Goal: Task Accomplishment & Management: Use online tool/utility

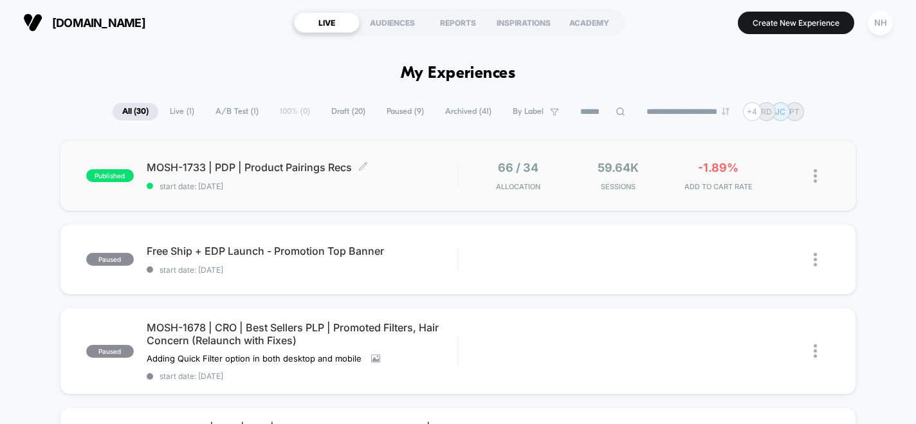
click at [315, 163] on span "MOSH-1733 | PDP | Product Pairings Recs Click to edit experience details" at bounding box center [302, 167] width 311 height 13
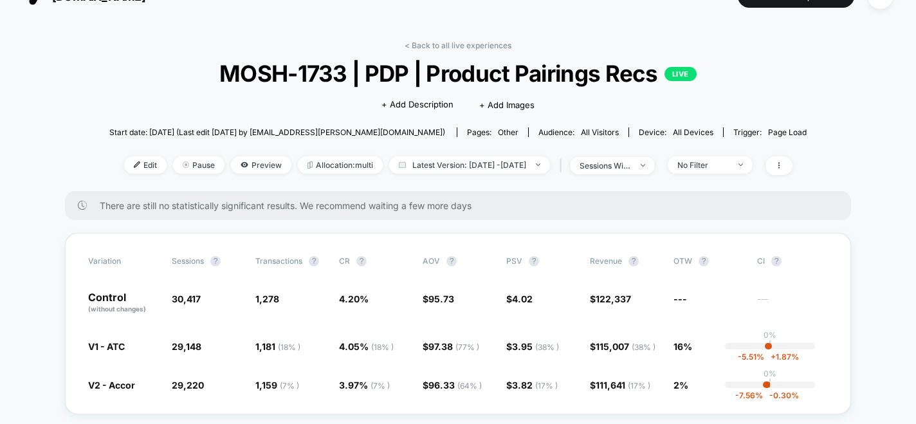
scroll to position [41, 0]
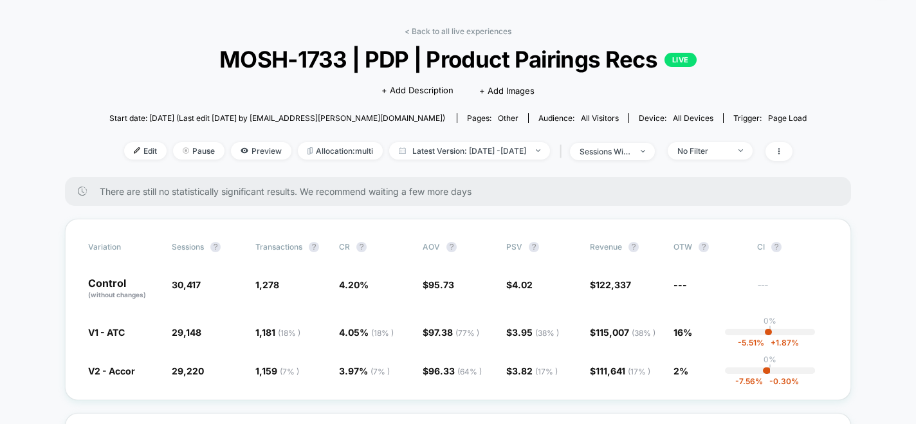
click at [689, 147] on div "No Filter" at bounding box center [706, 150] width 91 height 17
click at [710, 161] on div "< Back to all live experiences MOSH-1733 | PDP | Product Pairings Recs LIVE Cli…" at bounding box center [458, 101] width 698 height 151
click at [711, 148] on div "No Filter" at bounding box center [703, 151] width 51 height 10
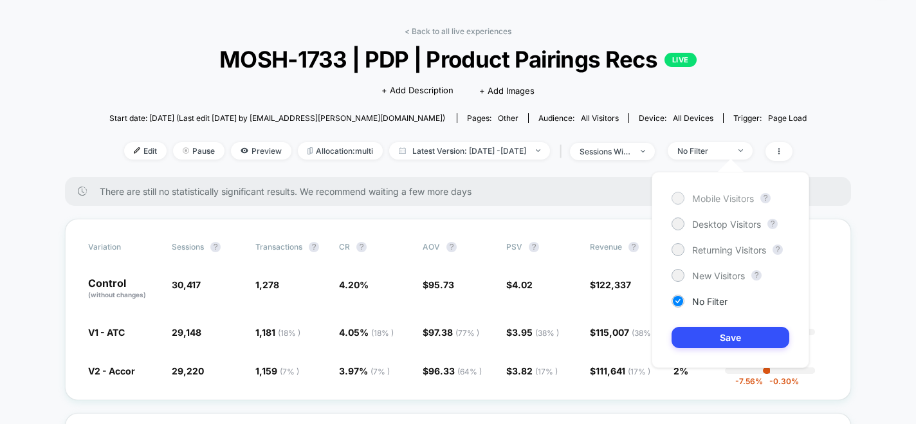
click at [715, 194] on span "Mobile Visitors" at bounding box center [723, 198] width 62 height 11
click at [725, 347] on button "Save" at bounding box center [731, 337] width 118 height 21
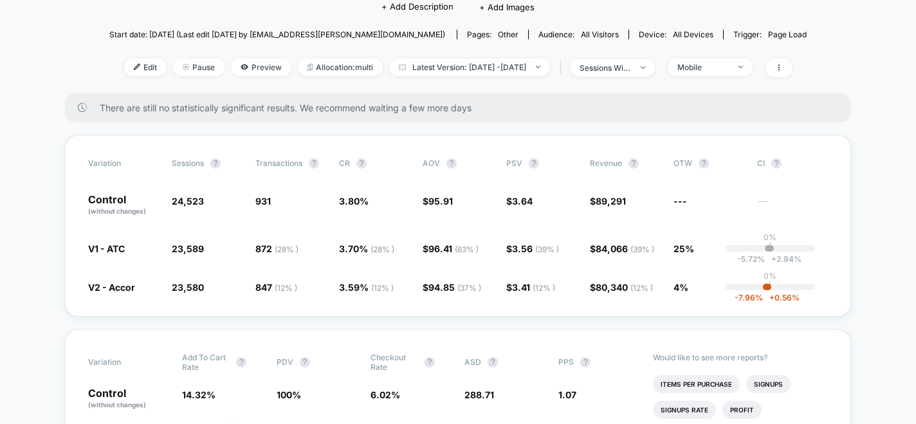
scroll to position [122, 0]
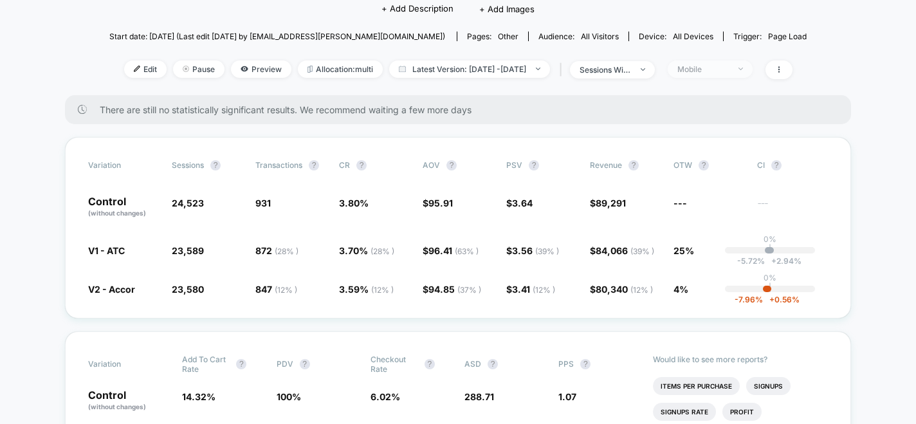
click at [723, 66] on div "Mobile" at bounding box center [703, 69] width 51 height 10
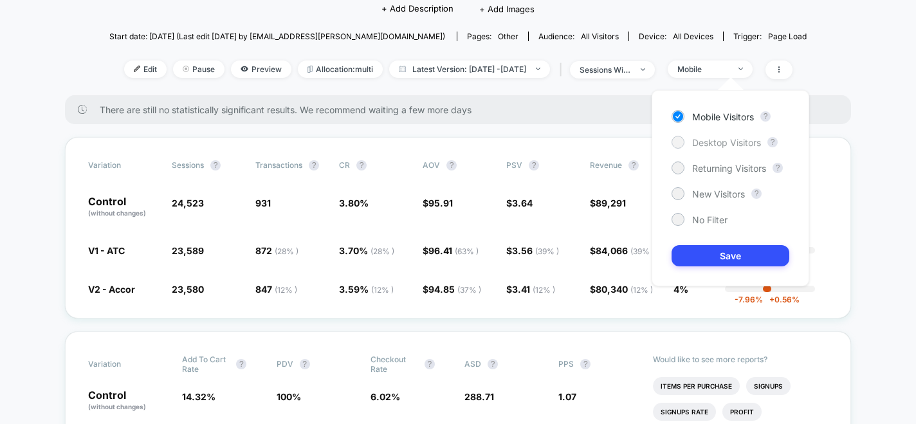
click at [702, 140] on span "Desktop Visitors" at bounding box center [726, 142] width 69 height 11
click at [710, 249] on button "Save" at bounding box center [731, 255] width 118 height 21
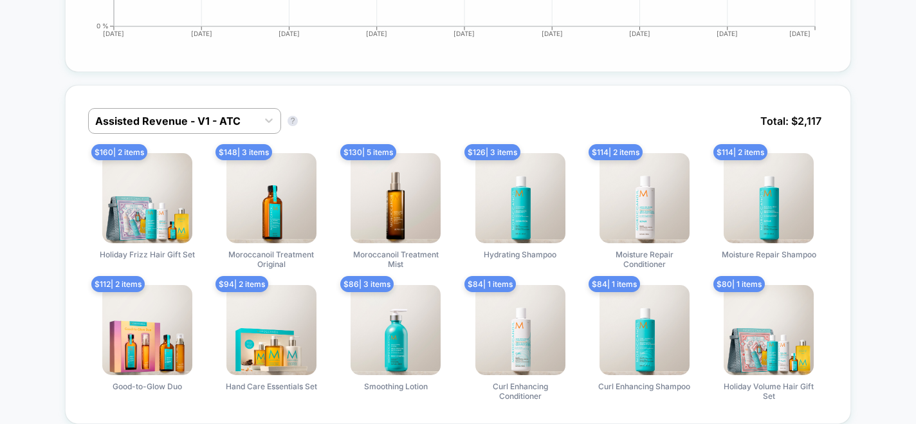
scroll to position [862, 0]
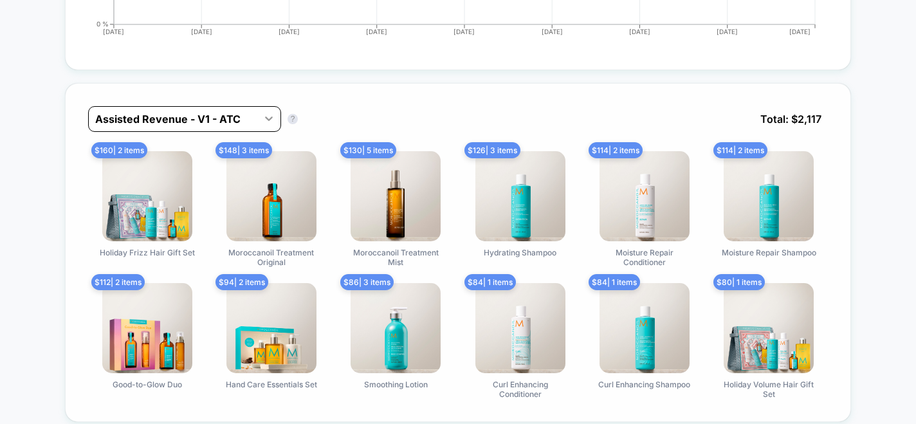
click at [266, 126] on div at bounding box center [268, 118] width 23 height 23
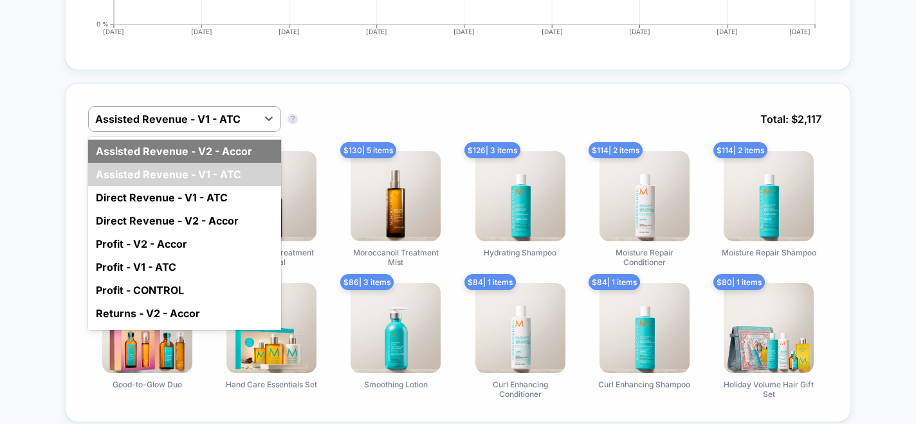
click at [251, 150] on div "Assisted Revenue - V2 - Accor" at bounding box center [184, 151] width 193 height 23
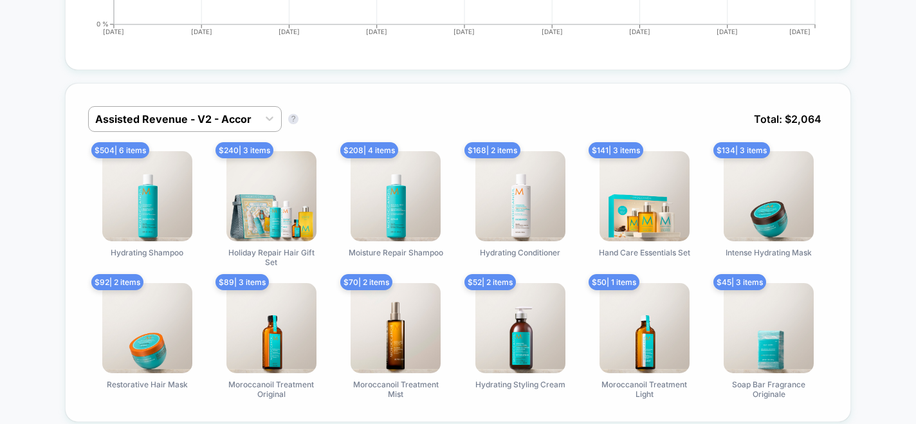
click at [257, 102] on div "Assisted Revenue - V2 - Accor Assisted Revenue - V2 - Accor ? Total: $ 2,064 $ …" at bounding box center [458, 252] width 786 height 339
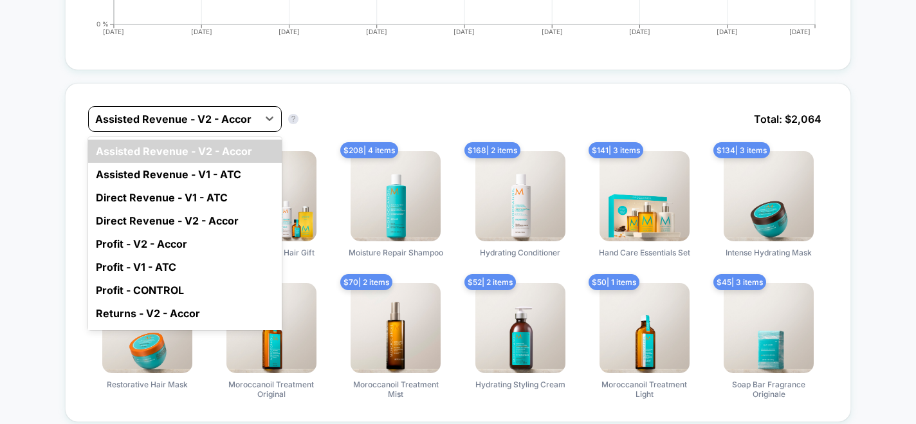
click at [254, 116] on div "Assisted Revenue - V2 - Accor" at bounding box center [173, 119] width 169 height 21
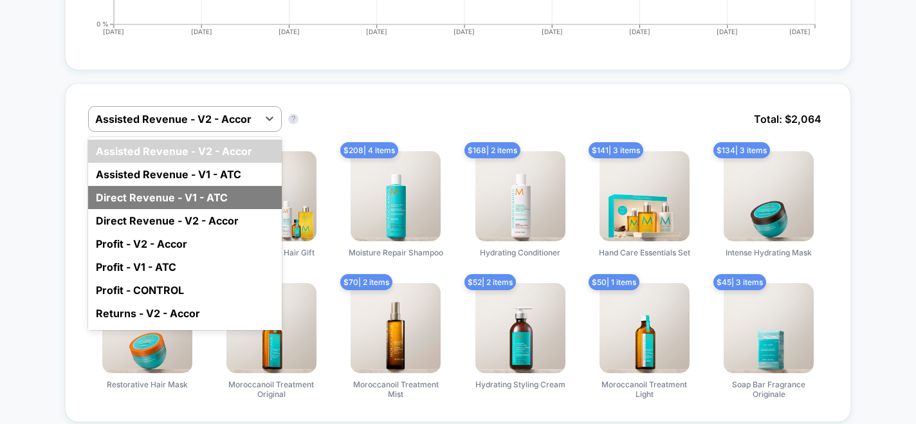
click at [235, 194] on div "Direct Revenue - V1 - ATC" at bounding box center [185, 197] width 194 height 23
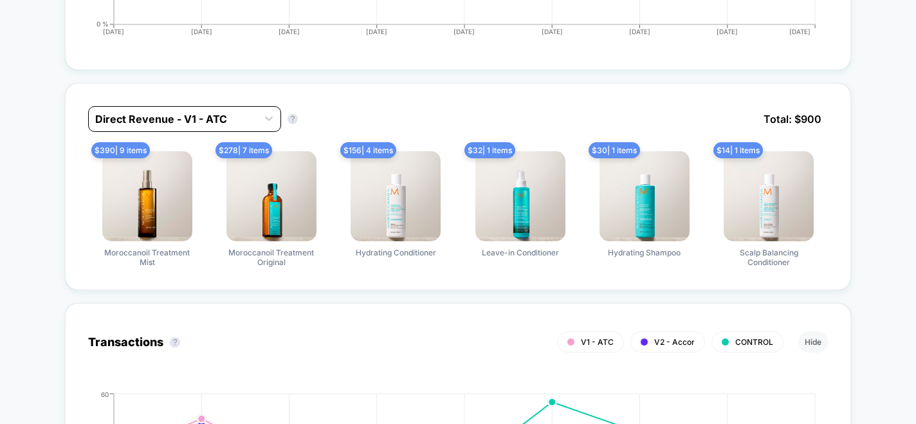
click at [252, 120] on div "Direct Revenue - V1 - ATC" at bounding box center [173, 119] width 169 height 21
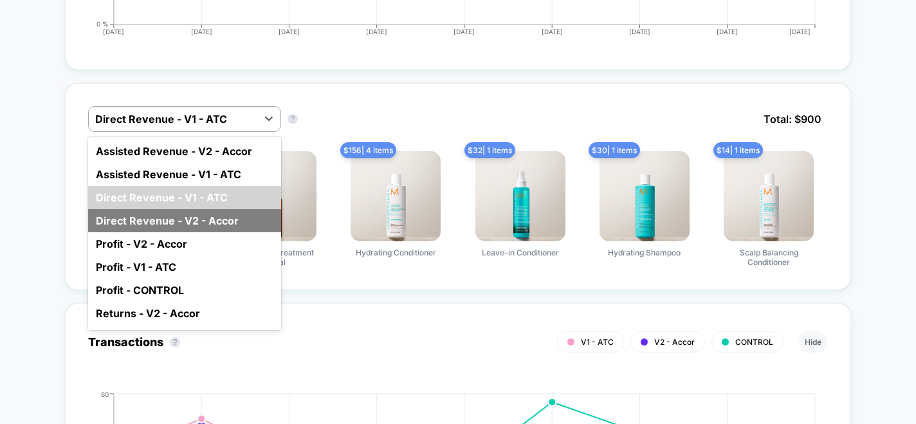
click at [230, 225] on div "Direct Revenue - V2 - Accor" at bounding box center [184, 220] width 193 height 23
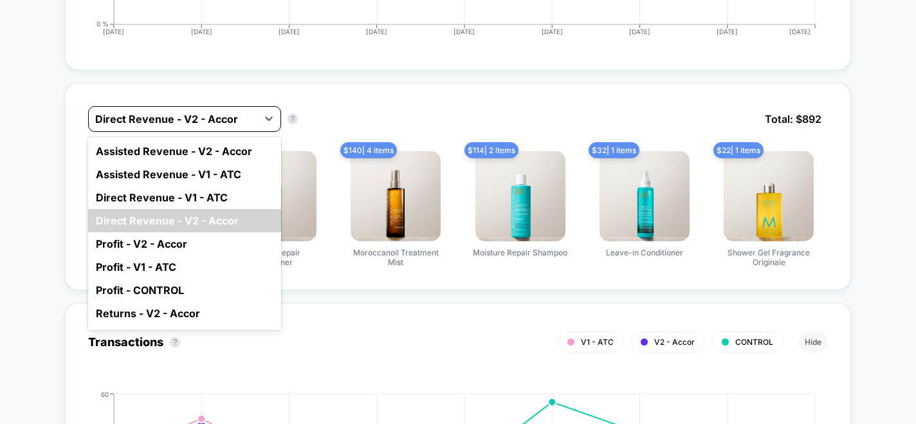
click at [254, 125] on div "Direct Revenue - V2 - Accor" at bounding box center [173, 119] width 169 height 21
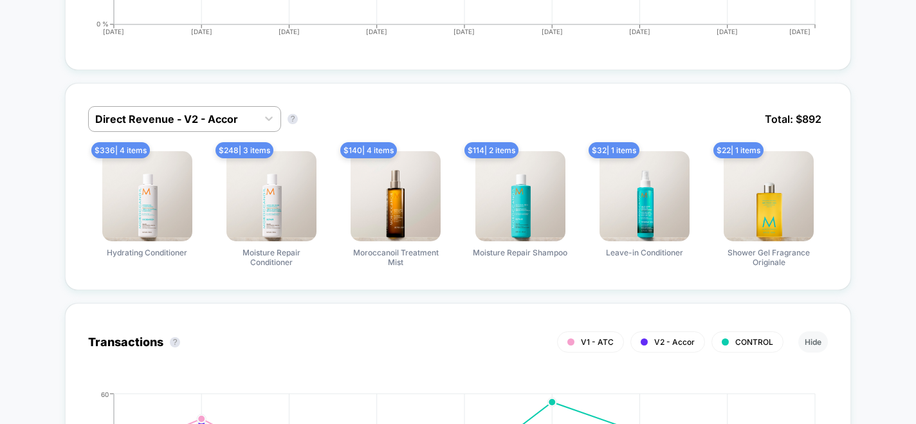
click at [384, 93] on div "Direct Revenue - V2 - Accor Direct Revenue - V2 - Accor ? Total: $ 892 $ 336 | …" at bounding box center [458, 186] width 786 height 207
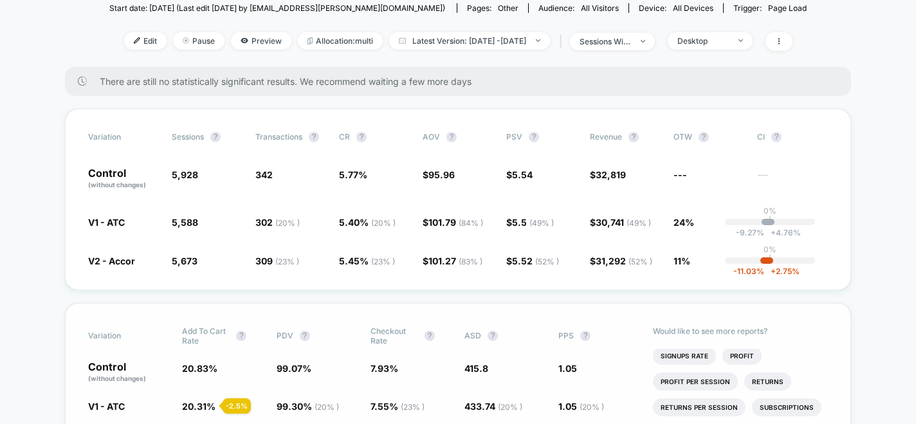
scroll to position [0, 0]
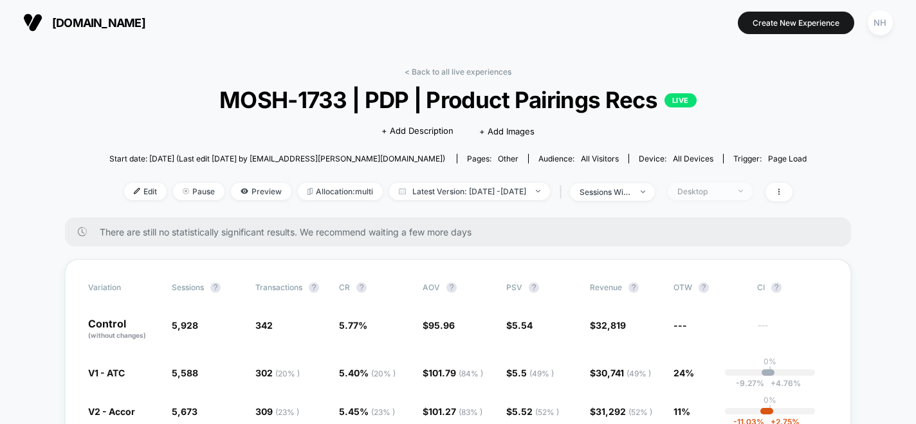
click at [726, 193] on div "Desktop" at bounding box center [703, 192] width 51 height 10
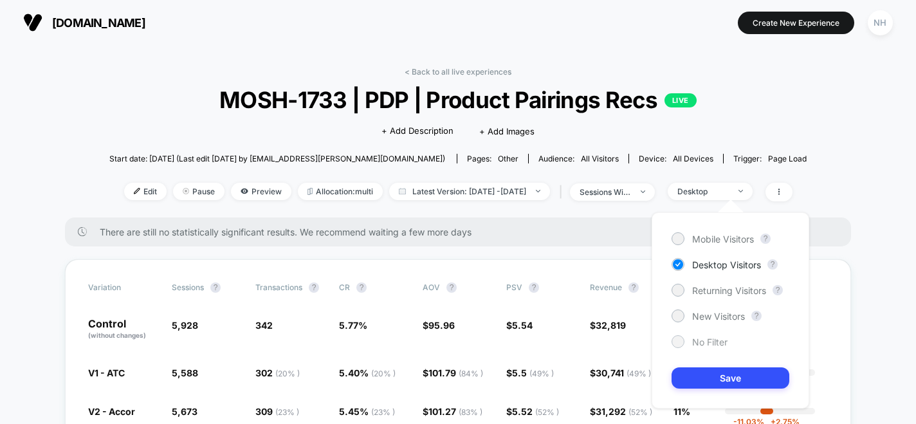
click at [714, 337] on span "No Filter" at bounding box center [709, 342] width 35 height 11
click at [716, 382] on button "Save" at bounding box center [731, 377] width 118 height 21
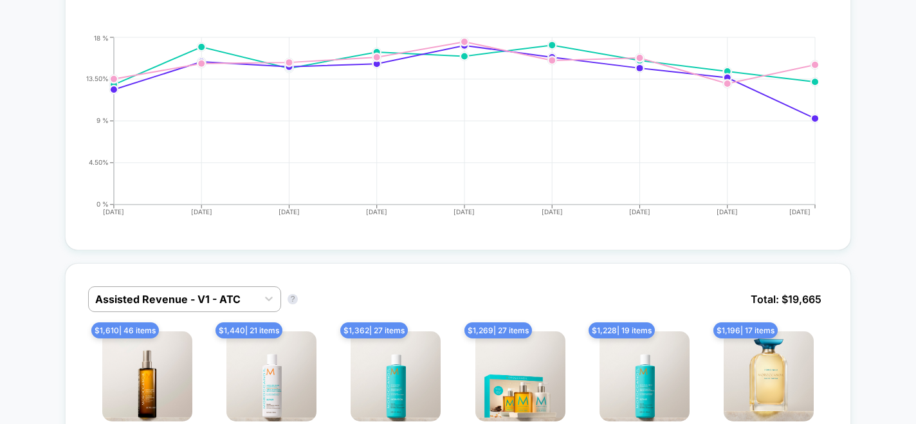
scroll to position [887, 0]
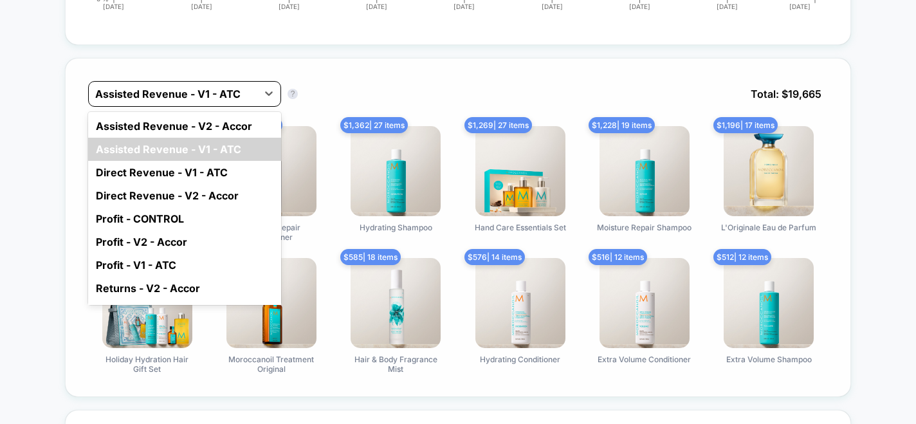
click at [220, 95] on div at bounding box center [173, 93] width 156 height 15
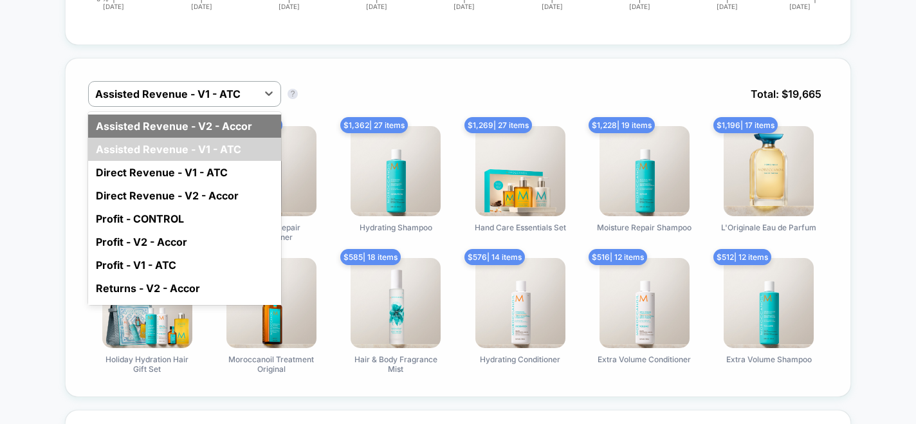
click at [237, 127] on div "Assisted Revenue - V2 - Accor" at bounding box center [184, 126] width 193 height 23
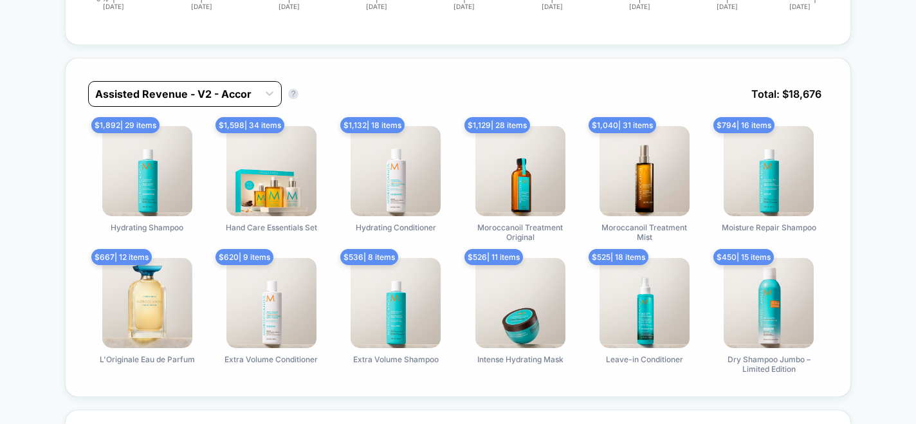
click at [243, 95] on div at bounding box center [173, 93] width 156 height 15
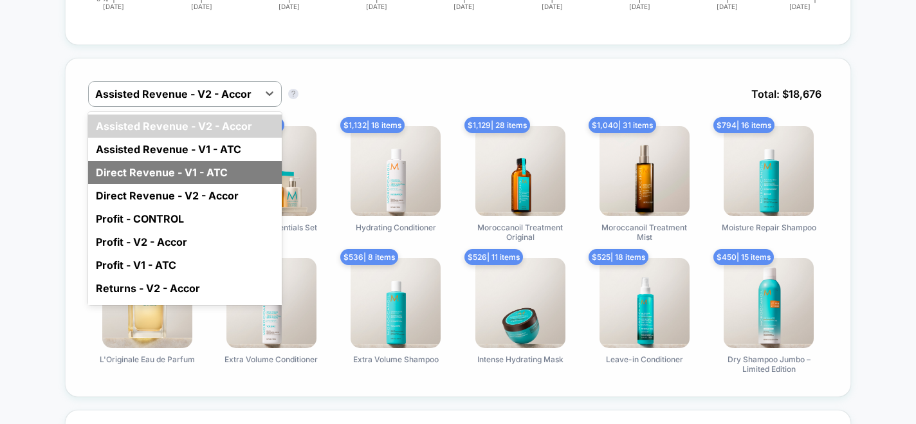
click at [237, 173] on div "Direct Revenue - V1 - ATC" at bounding box center [185, 172] width 194 height 23
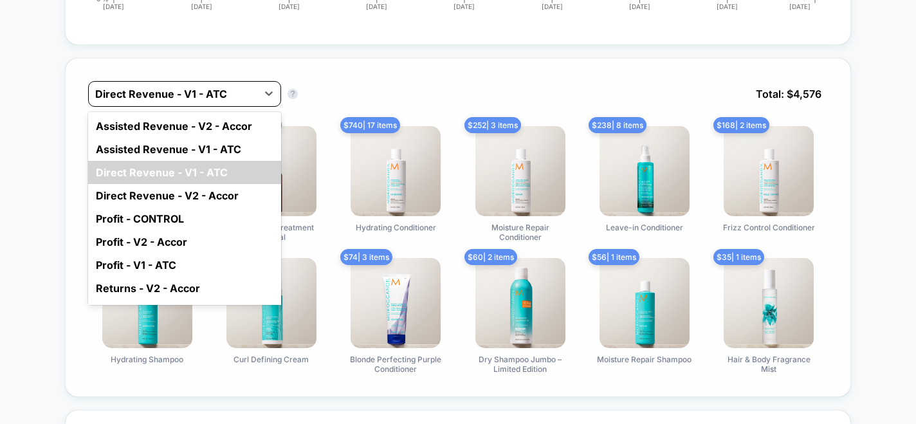
click at [250, 91] on div at bounding box center [173, 93] width 156 height 15
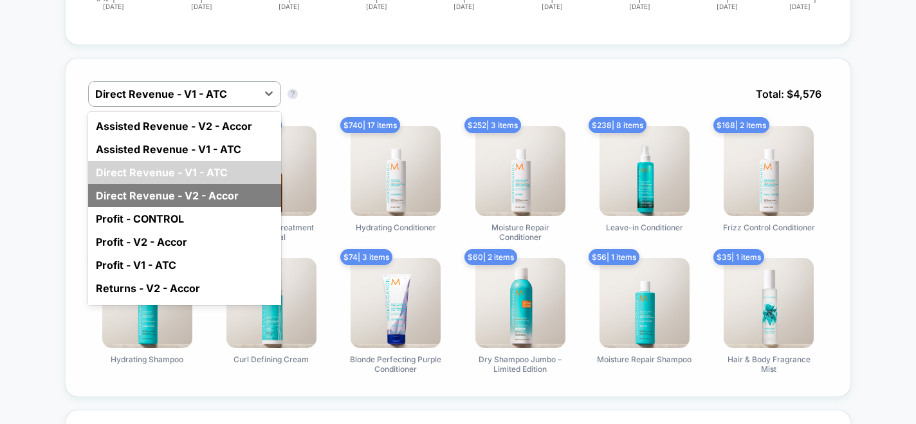
click at [231, 192] on div "Direct Revenue - V2 - Accor" at bounding box center [184, 195] width 193 height 23
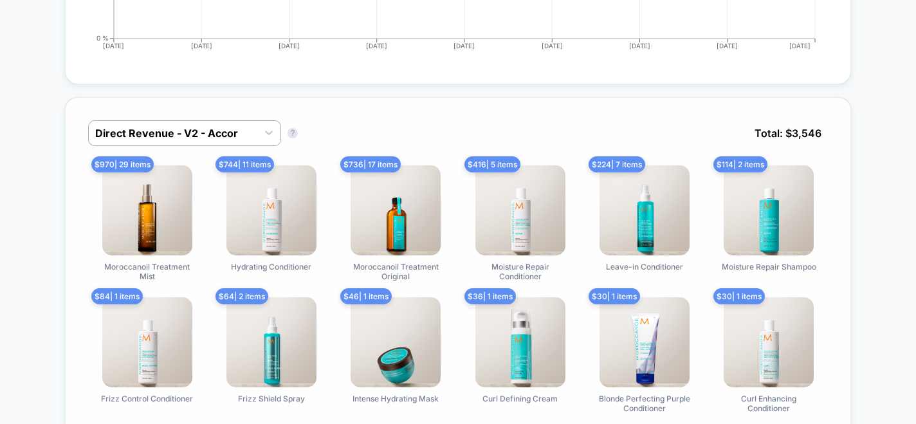
scroll to position [829, 0]
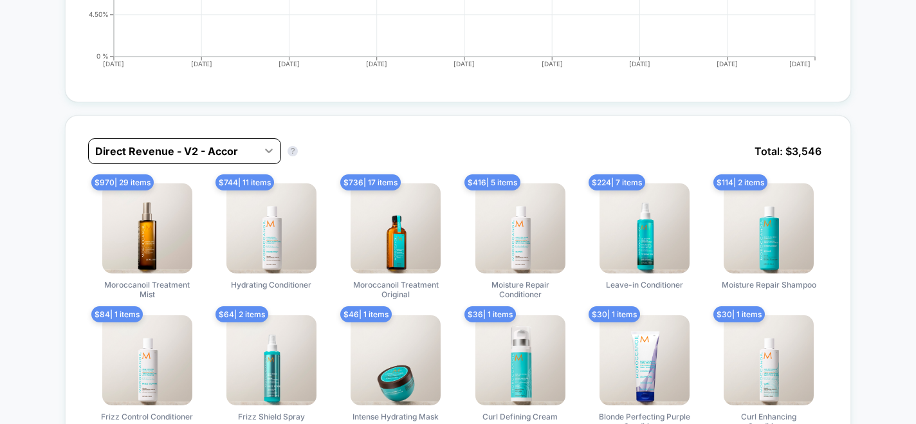
click at [268, 139] on div at bounding box center [268, 150] width 23 height 23
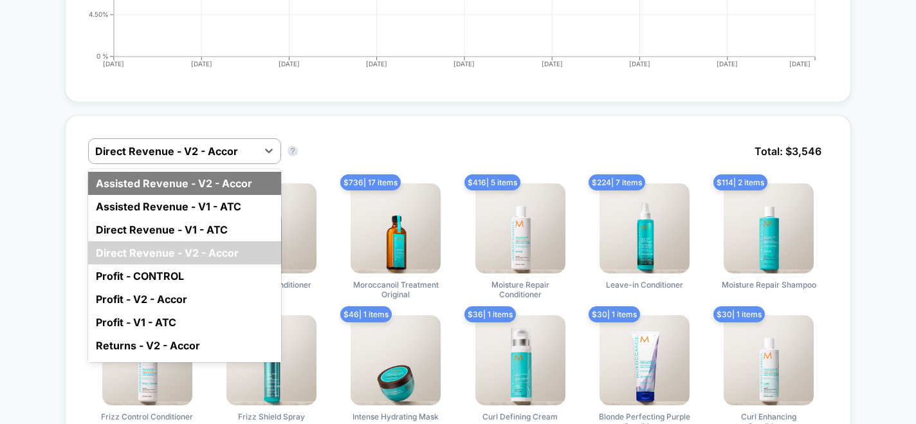
click at [249, 181] on div "Assisted Revenue - V2 - Accor" at bounding box center [184, 183] width 193 height 23
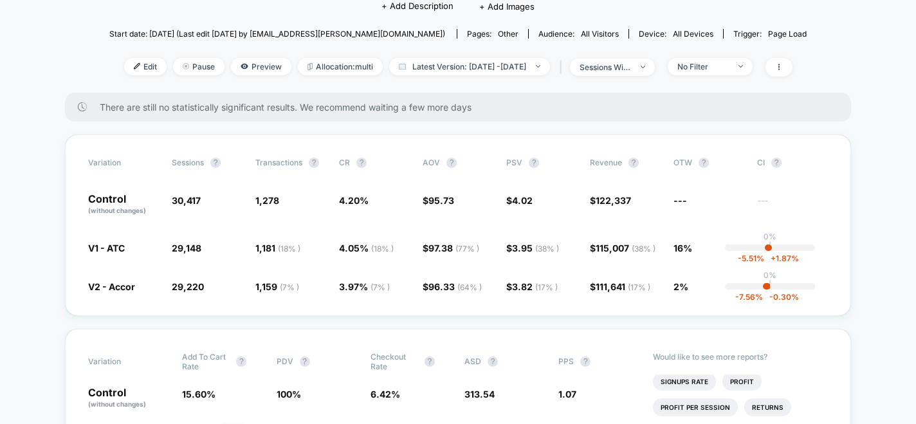
scroll to position [0, 0]
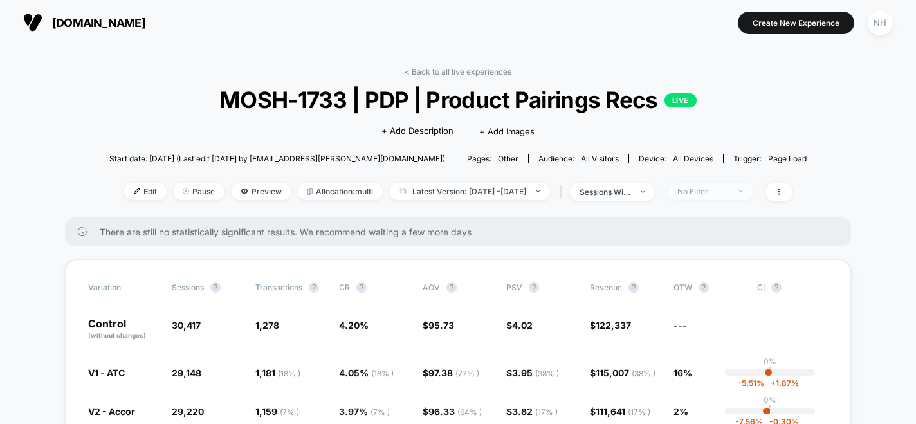
click at [693, 187] on span "No Filter" at bounding box center [710, 191] width 85 height 17
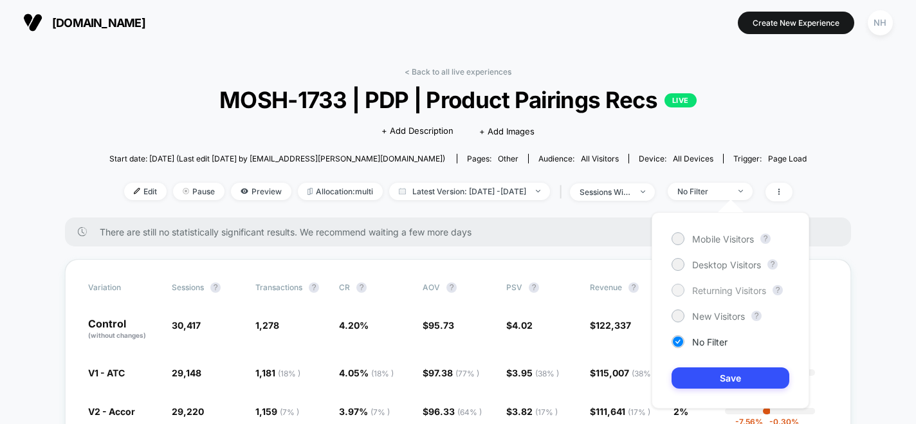
click at [704, 291] on span "Returning Visitors" at bounding box center [729, 290] width 74 height 11
click at [714, 371] on button "Save" at bounding box center [731, 377] width 118 height 21
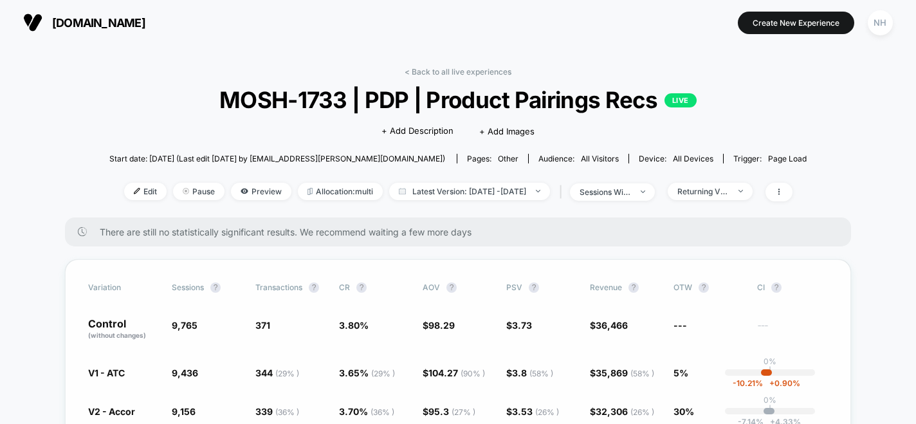
scroll to position [28, 0]
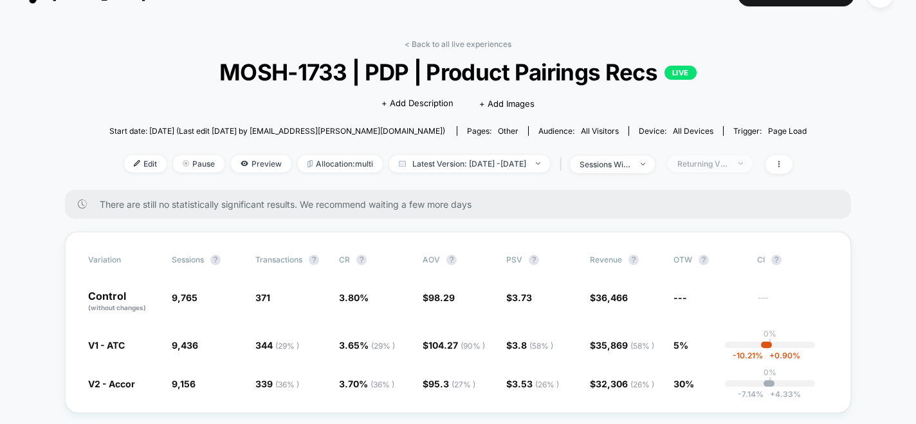
click at [734, 169] on span "Returning Visitors" at bounding box center [710, 163] width 85 height 17
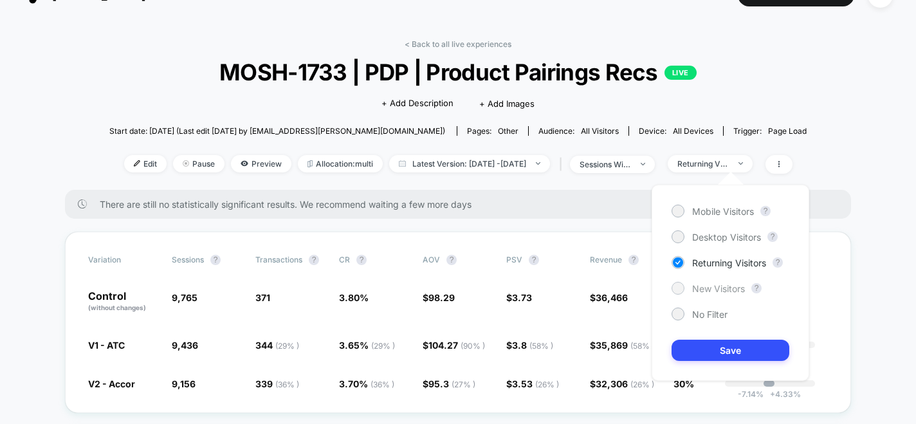
click at [701, 291] on span "New Visitors" at bounding box center [718, 288] width 53 height 11
click at [703, 358] on button "Save" at bounding box center [731, 350] width 118 height 21
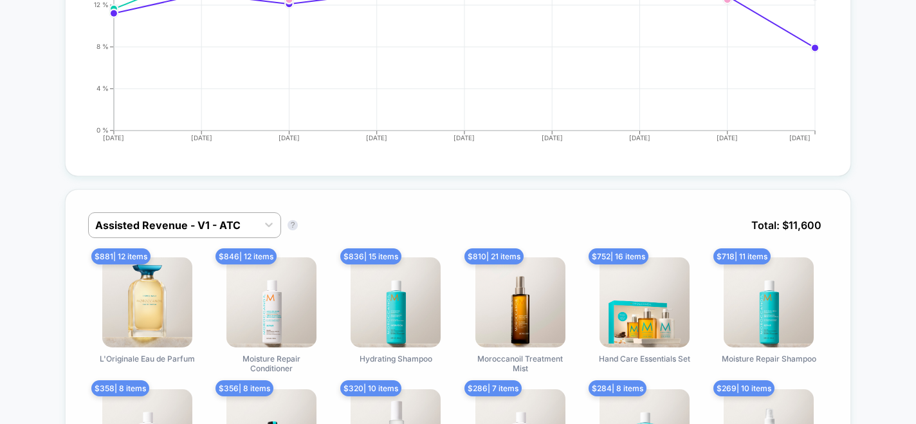
scroll to position [772, 0]
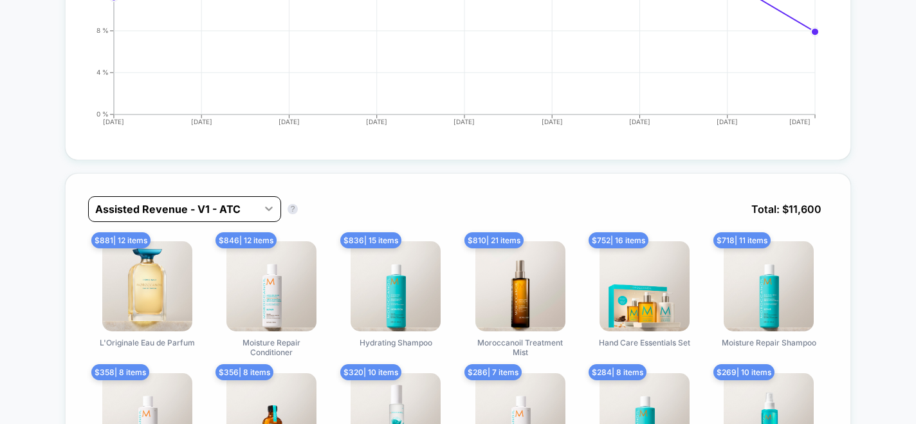
click at [269, 202] on icon at bounding box center [269, 208] width 13 height 13
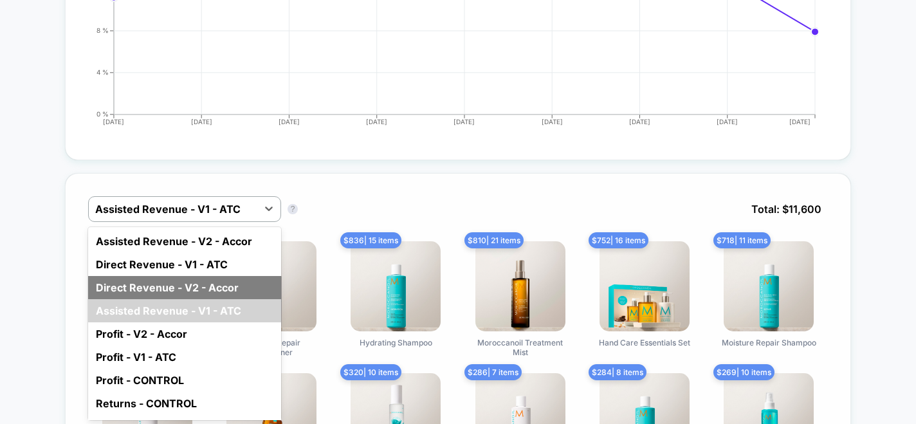
click at [219, 282] on div "Direct Revenue - V2 - Accor" at bounding box center [184, 287] width 193 height 23
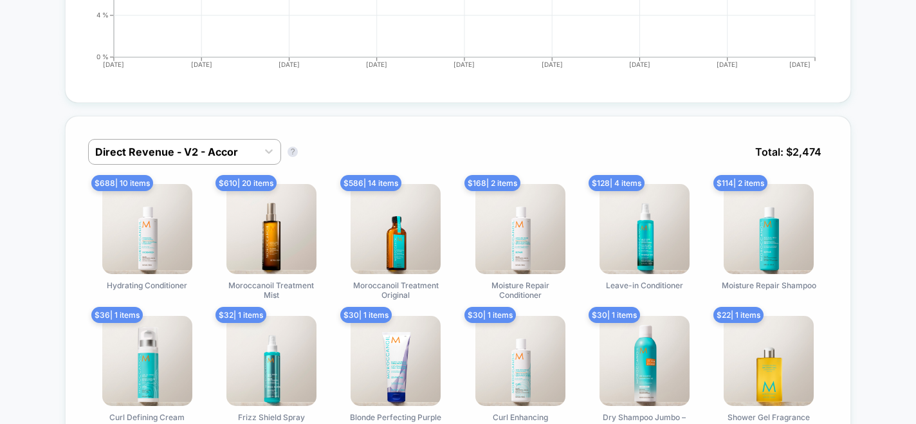
scroll to position [899, 0]
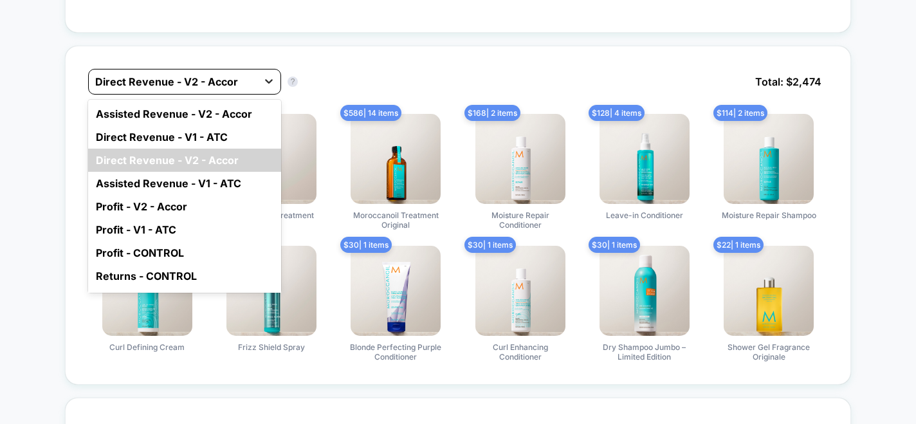
click at [259, 78] on div at bounding box center [268, 80] width 23 height 23
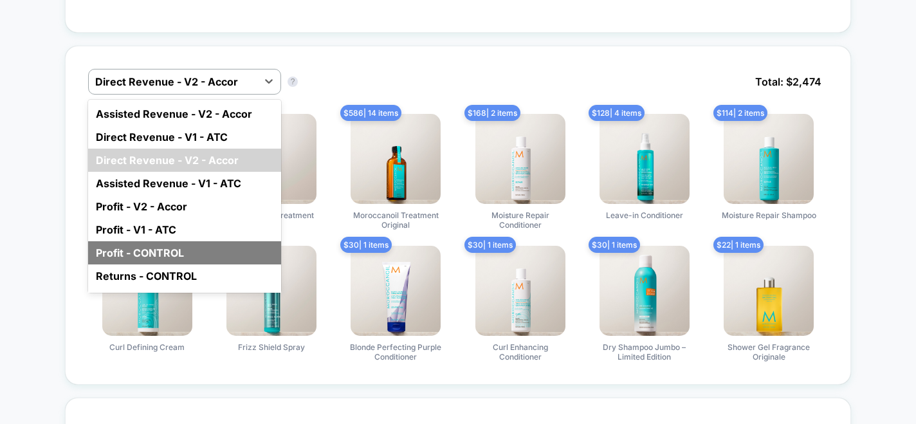
click at [216, 247] on div "Profit - CONTROL" at bounding box center [184, 252] width 193 height 23
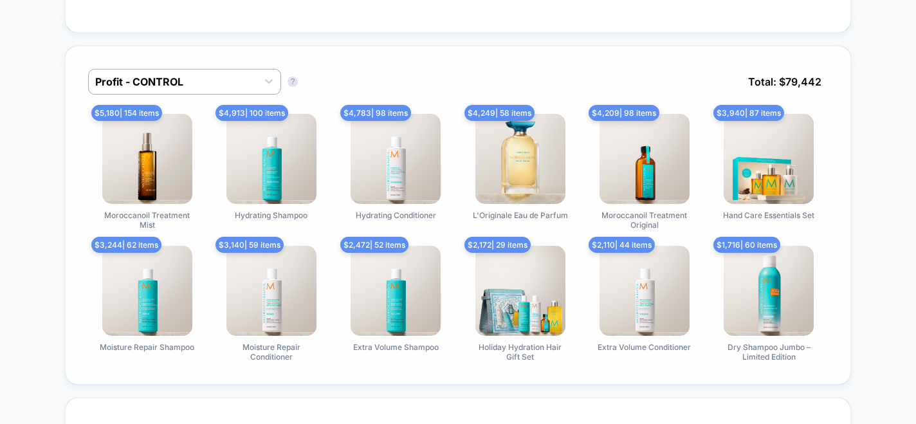
click at [245, 64] on div "Profit - CONTROL Profit - CONTROL ? Total: $ 79,442 $ 5,180 | 154 items Morocca…" at bounding box center [458, 215] width 786 height 339
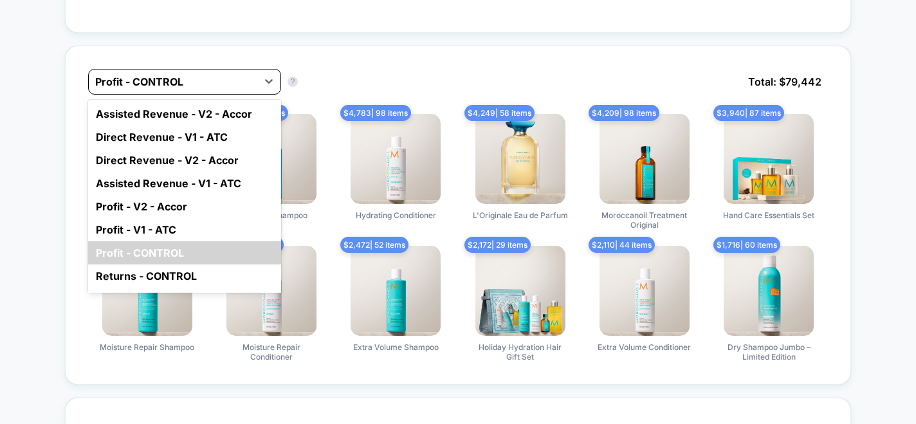
click at [242, 71] on div "Profit - CONTROL" at bounding box center [173, 81] width 169 height 21
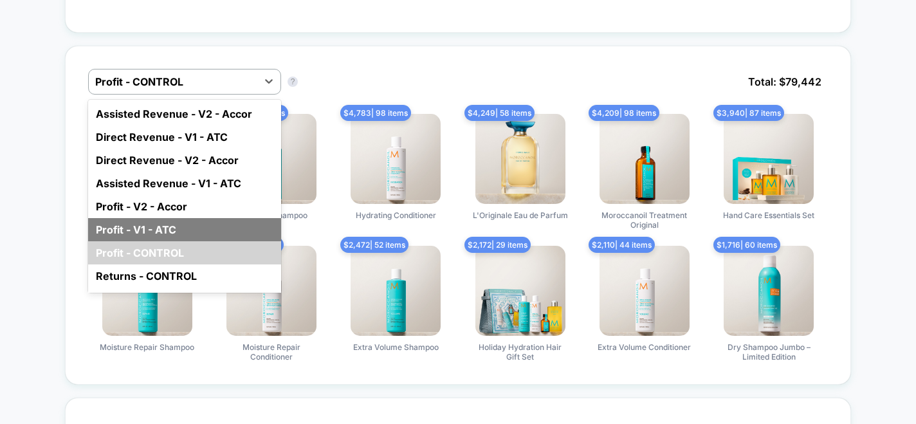
click at [195, 230] on div "Profit - V1 - ATC" at bounding box center [184, 229] width 193 height 23
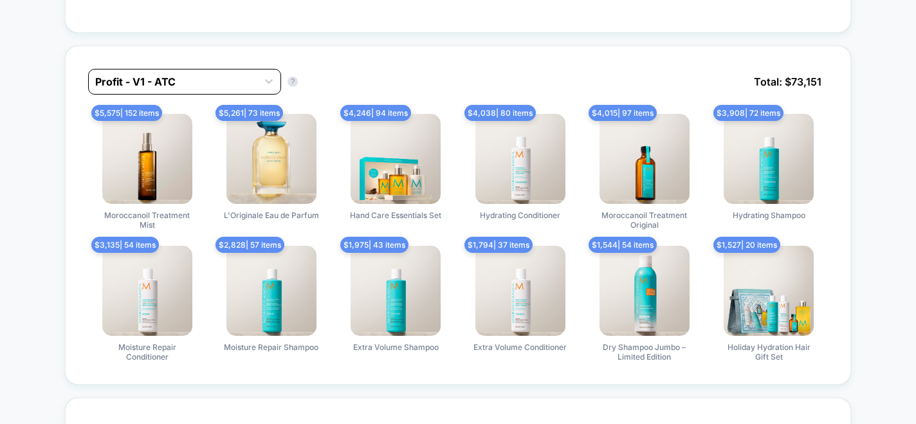
click at [209, 79] on div at bounding box center [173, 81] width 156 height 15
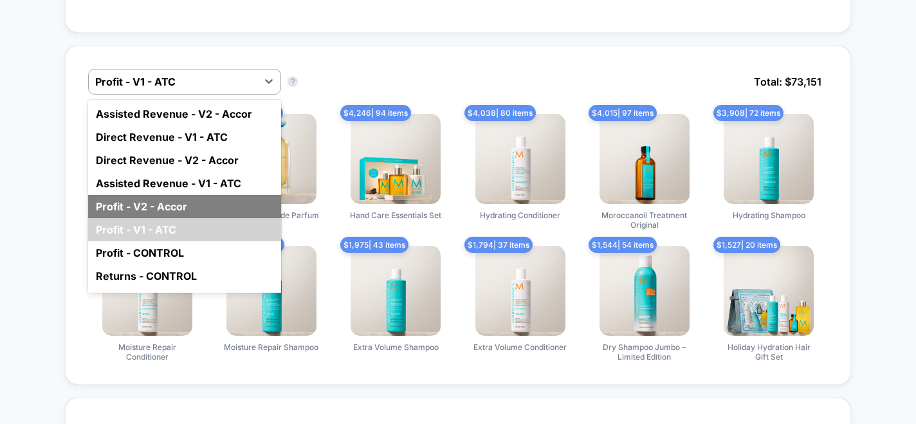
click at [201, 206] on div "Profit - V2 - Accor" at bounding box center [184, 206] width 193 height 23
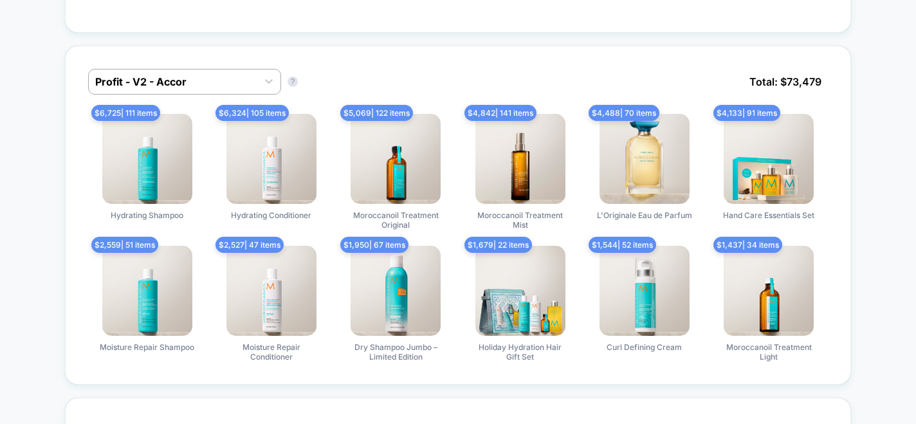
click at [214, 92] on div "Profit - V2 - Accor Profit - V2 - Accor ? Total: $ 73,479" at bounding box center [458, 91] width 740 height 45
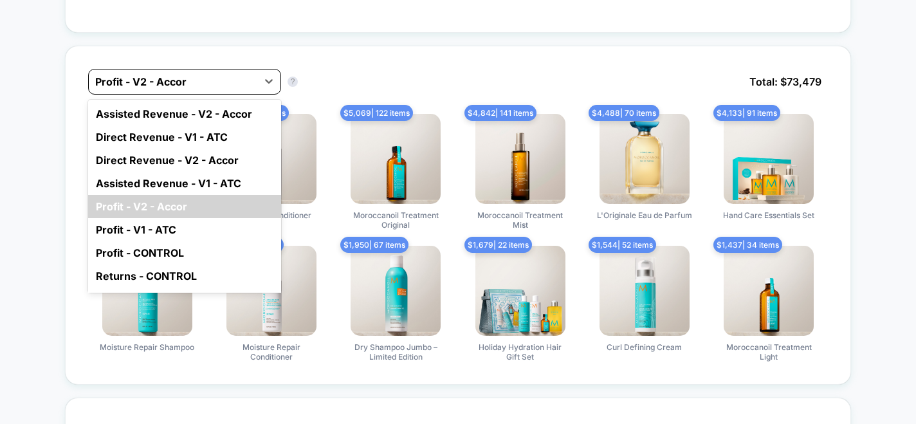
click at [212, 79] on div at bounding box center [173, 81] width 156 height 15
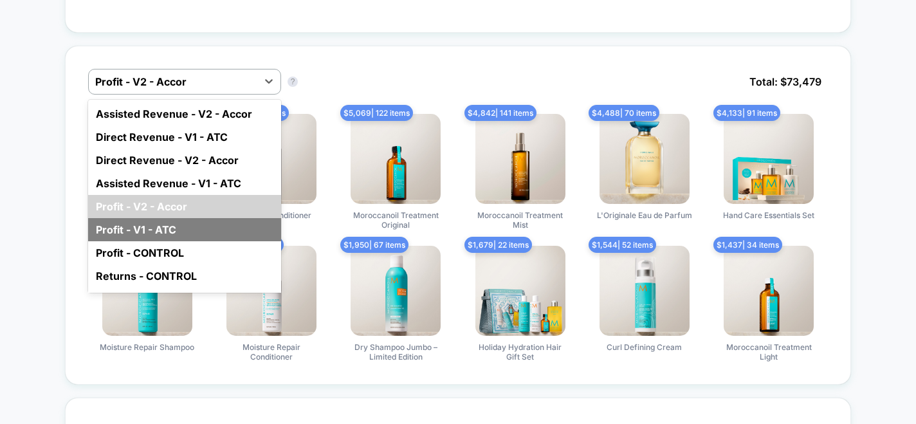
click at [206, 225] on div "Profit - V1 - ATC" at bounding box center [184, 229] width 193 height 23
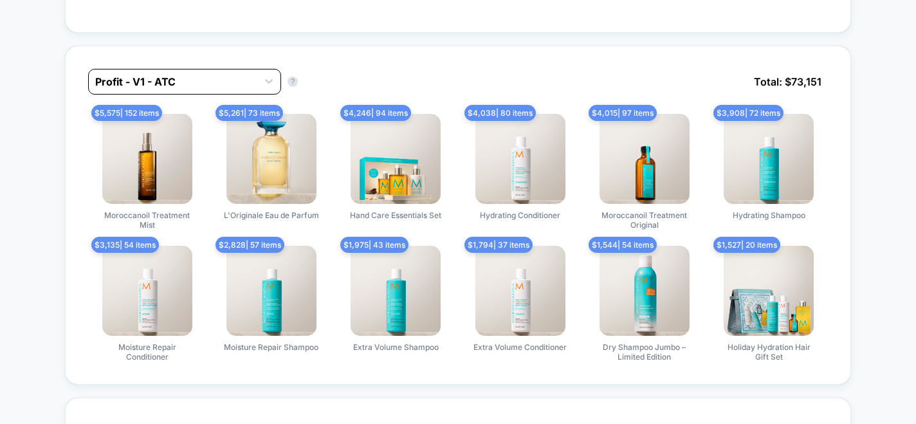
click at [234, 82] on div at bounding box center [173, 81] width 156 height 15
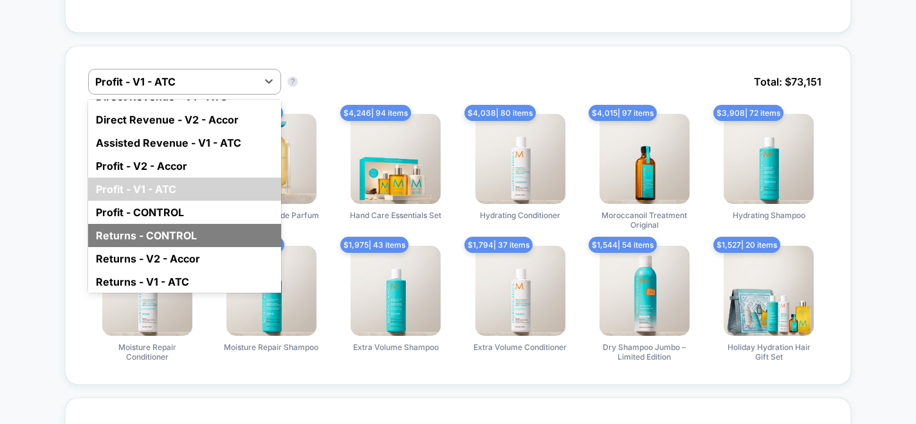
scroll to position [39, 0]
click at [197, 227] on div "Returns - CONTROL" at bounding box center [184, 236] width 193 height 23
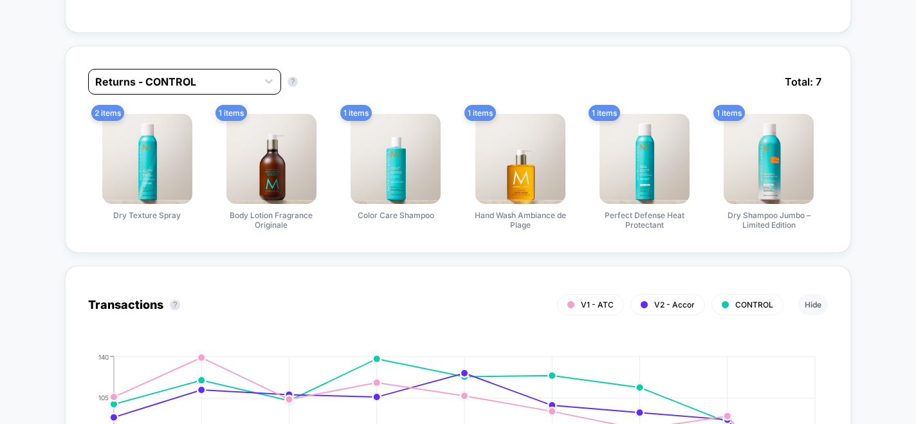
click at [239, 74] on div at bounding box center [173, 81] width 156 height 15
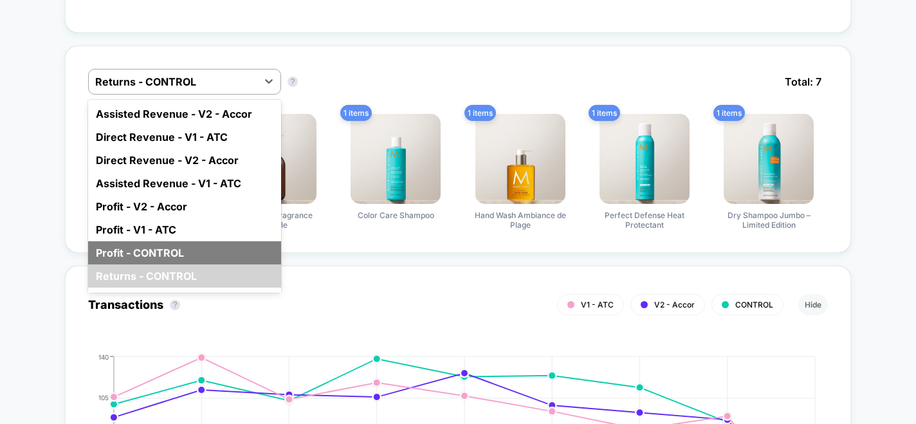
scroll to position [41, 0]
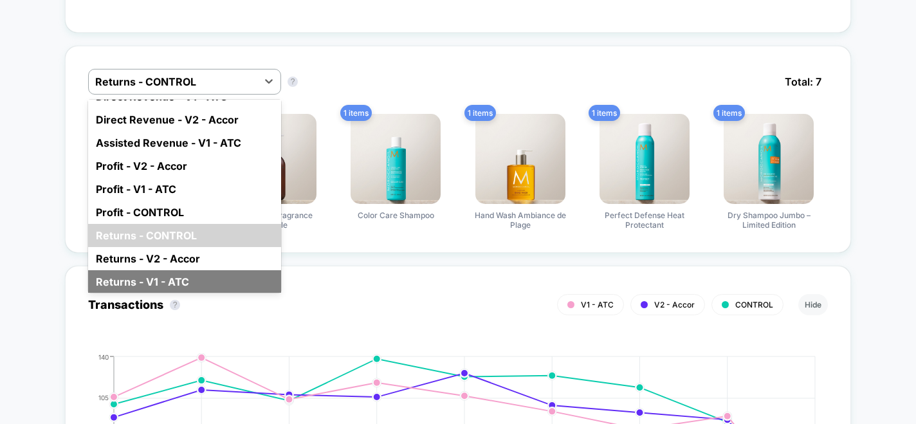
click at [188, 270] on div "Returns - V1 - ATC" at bounding box center [184, 281] width 193 height 23
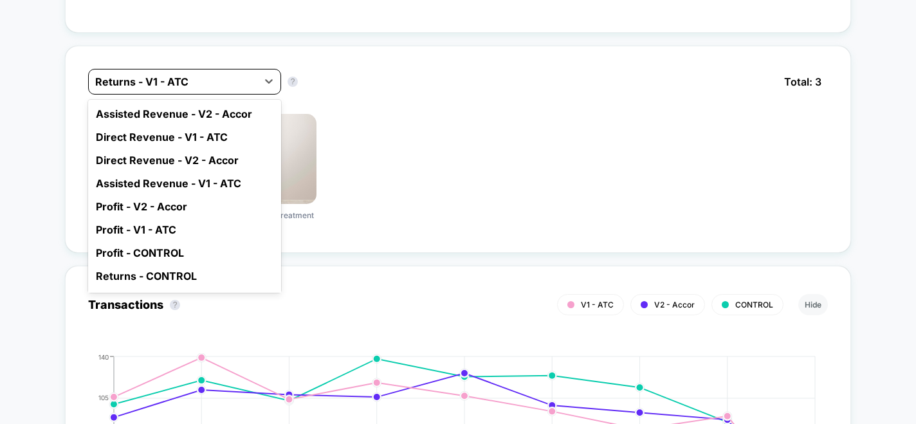
click at [207, 88] on div "Returns - V1 - ATC" at bounding box center [173, 81] width 169 height 21
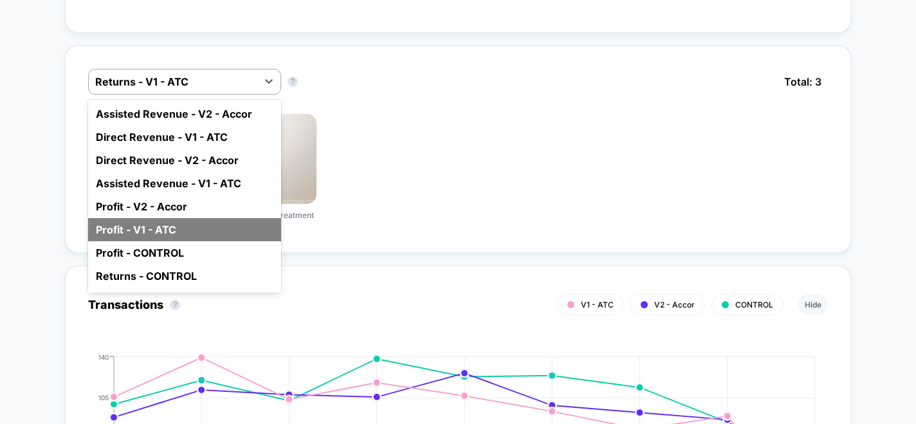
click at [193, 218] on div "Profit - V1 - ATC" at bounding box center [184, 229] width 193 height 23
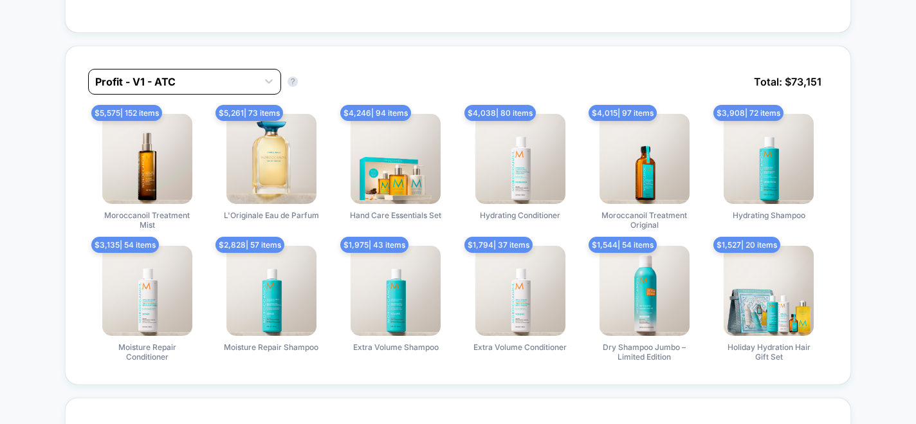
click at [204, 89] on div "Profit - V1 - ATC" at bounding box center [184, 82] width 193 height 26
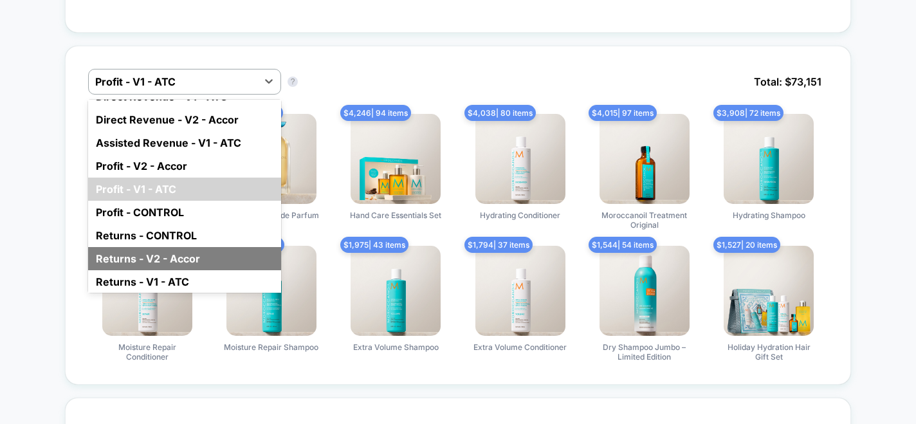
click at [190, 254] on div "Returns - V2 - Accor" at bounding box center [184, 258] width 193 height 23
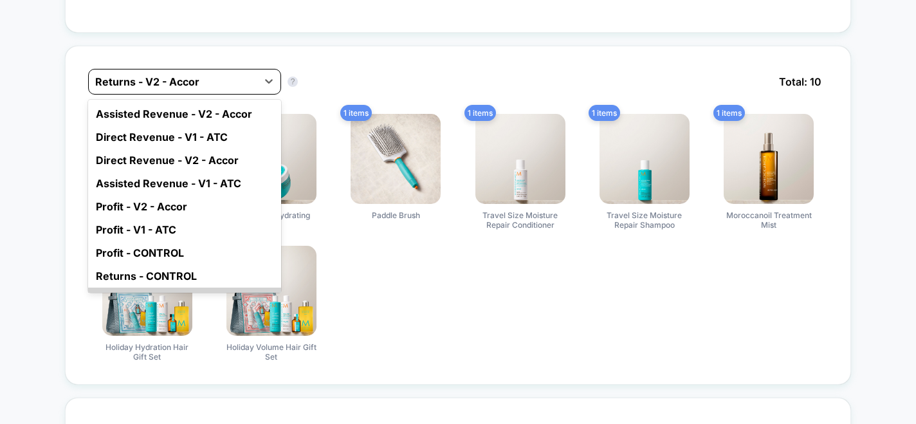
click at [228, 75] on div at bounding box center [173, 81] width 156 height 15
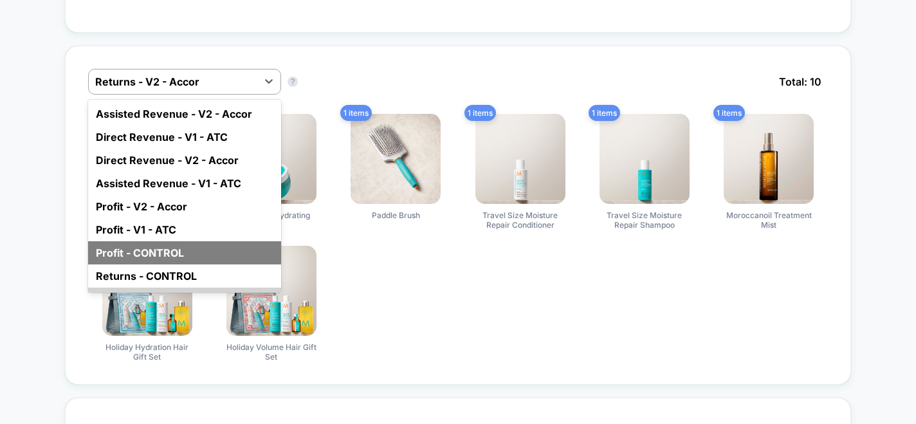
click at [205, 250] on div "Profit - CONTROL" at bounding box center [184, 252] width 193 height 23
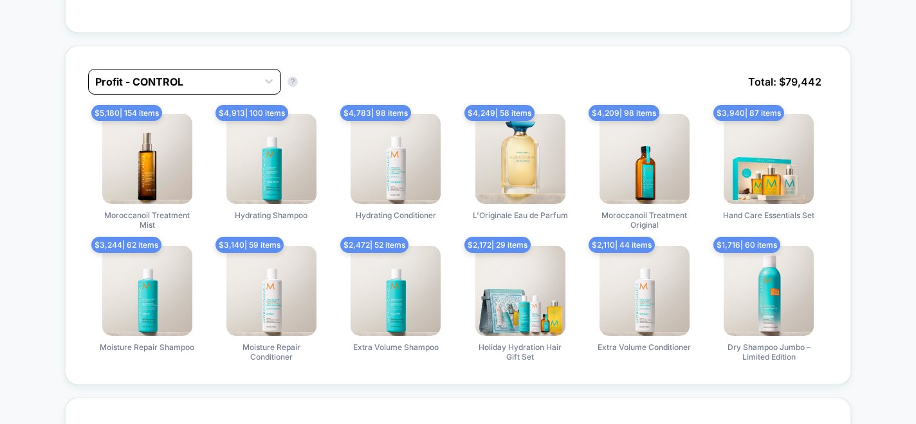
click at [218, 79] on div at bounding box center [173, 81] width 156 height 15
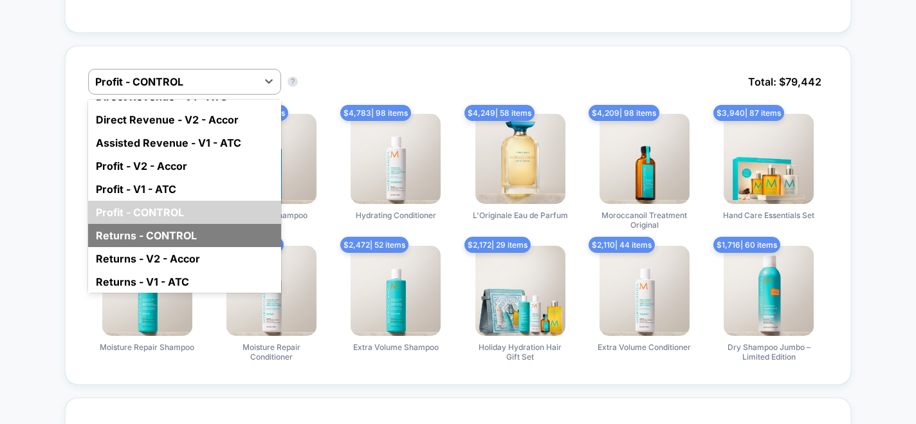
click at [192, 232] on div "Returns - CONTROL" at bounding box center [184, 235] width 193 height 23
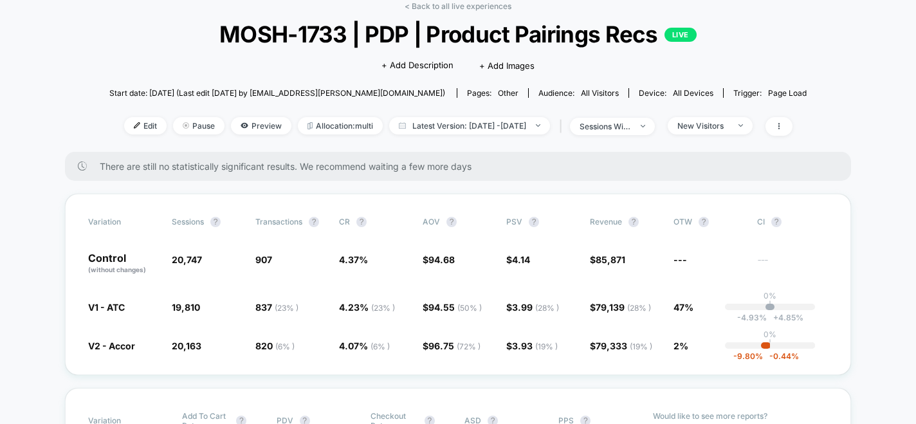
scroll to position [65, 0]
click at [347, 266] on span "4.37 %" at bounding box center [374, 265] width 71 height 22
click at [713, 122] on div "New Visitors" at bounding box center [703, 127] width 51 height 10
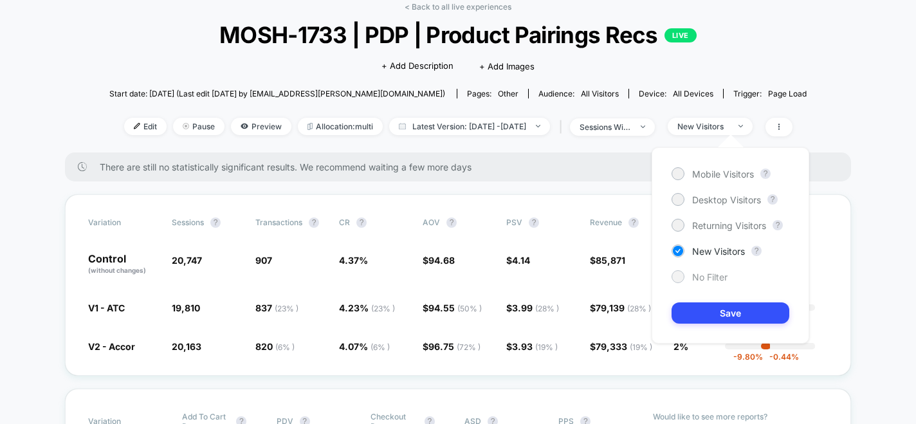
click at [705, 279] on span "No Filter" at bounding box center [709, 277] width 35 height 11
click at [708, 307] on button "Save" at bounding box center [731, 312] width 118 height 21
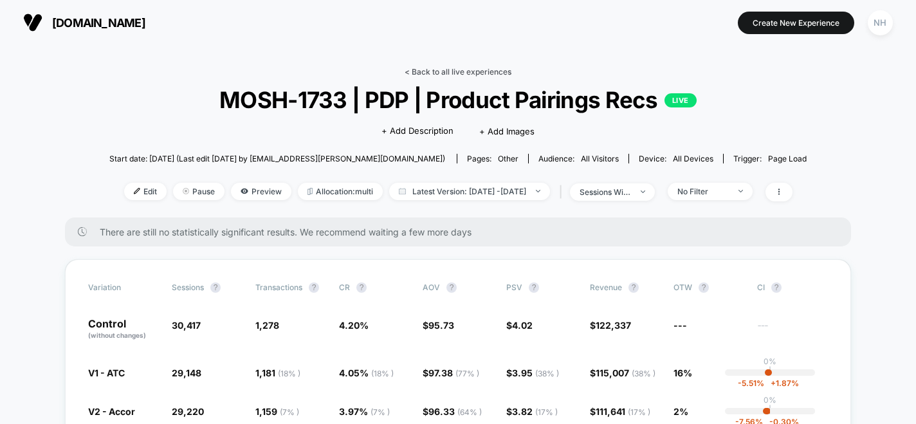
click at [497, 75] on link "< Back to all live experiences" at bounding box center [458, 72] width 107 height 10
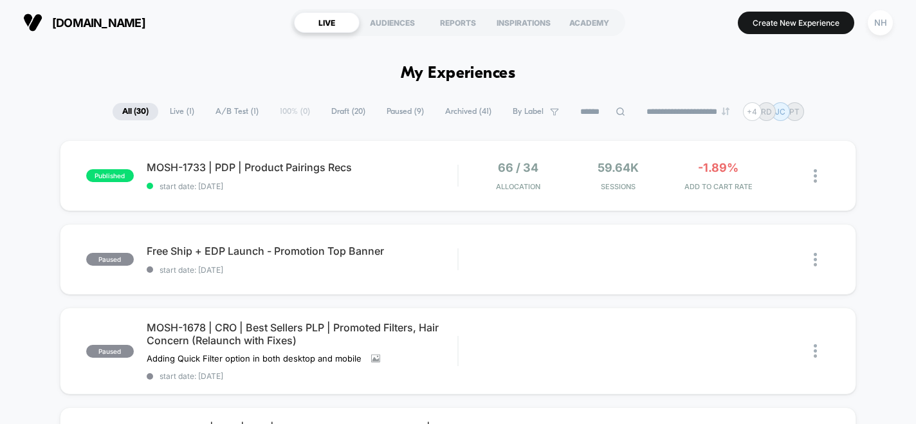
click at [340, 108] on span "Draft ( 20 )" at bounding box center [348, 111] width 53 height 17
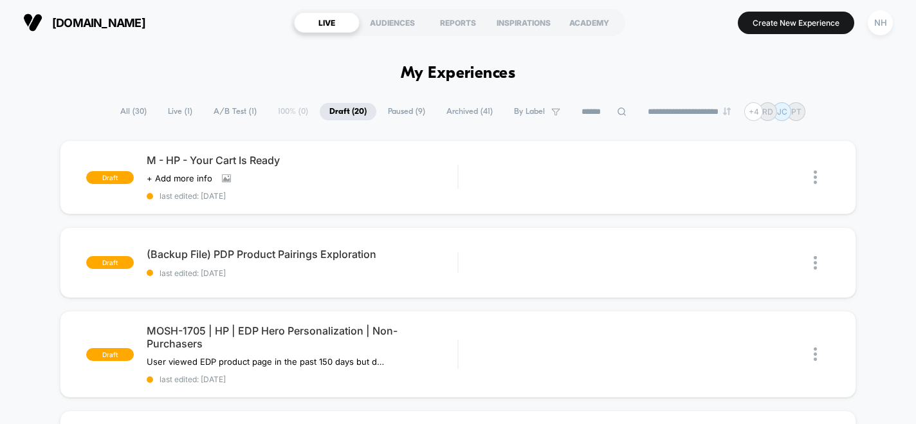
click at [226, 111] on span "A/B Test ( 1 )" at bounding box center [235, 111] width 62 height 17
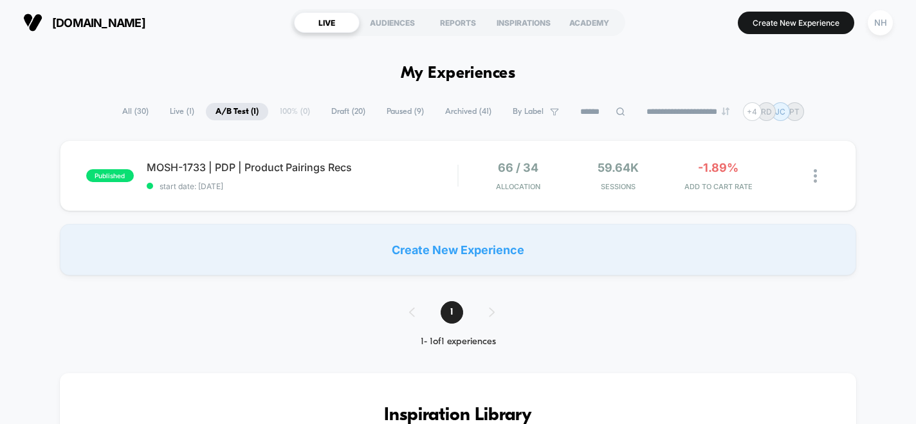
click at [173, 114] on span "Live ( 1 )" at bounding box center [182, 111] width 44 height 17
click at [416, 111] on span "Paused ( 9 )" at bounding box center [405, 111] width 57 height 17
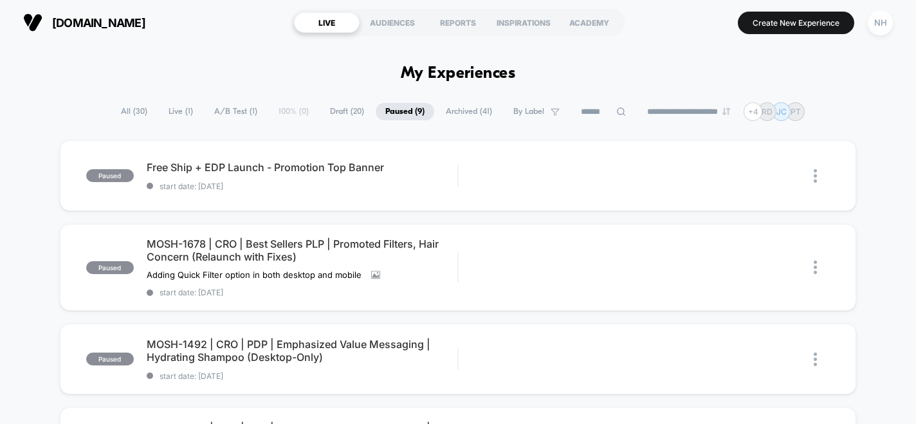
click at [456, 116] on span "Archived ( 41 )" at bounding box center [469, 111] width 66 height 17
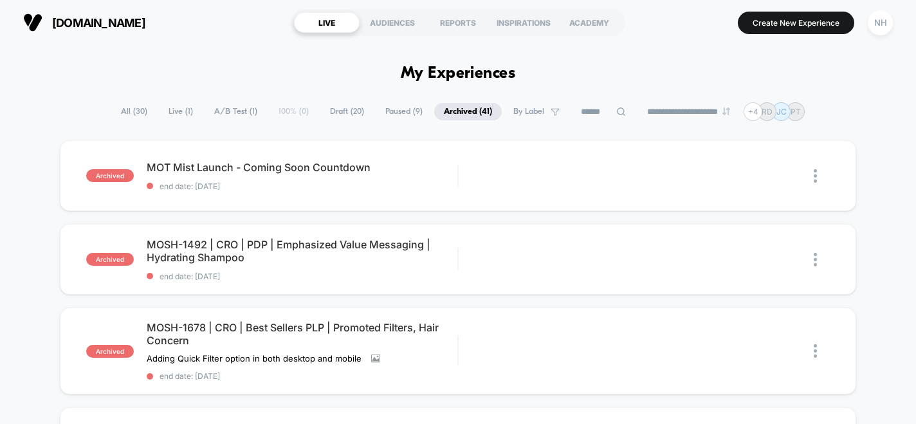
click at [217, 109] on span "A/B Test ( 1 )" at bounding box center [236, 111] width 62 height 17
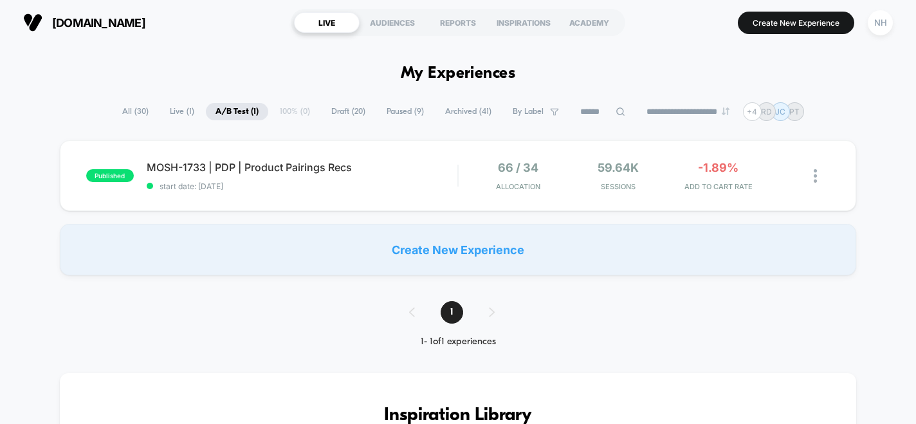
click at [339, 117] on span "Draft ( 20 )" at bounding box center [348, 111] width 53 height 17
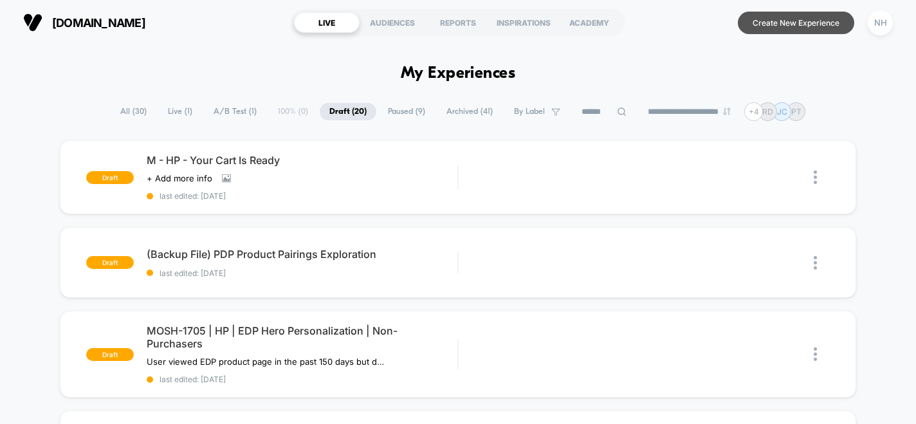
click at [754, 28] on button "Create New Experience" at bounding box center [796, 23] width 116 height 23
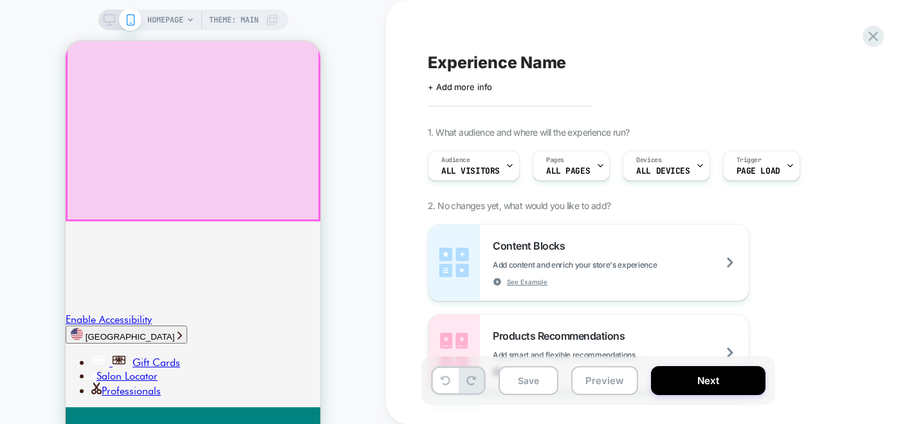
scroll to position [192, 0]
